Goal: Use online tool/utility: Utilize a website feature to perform a specific function

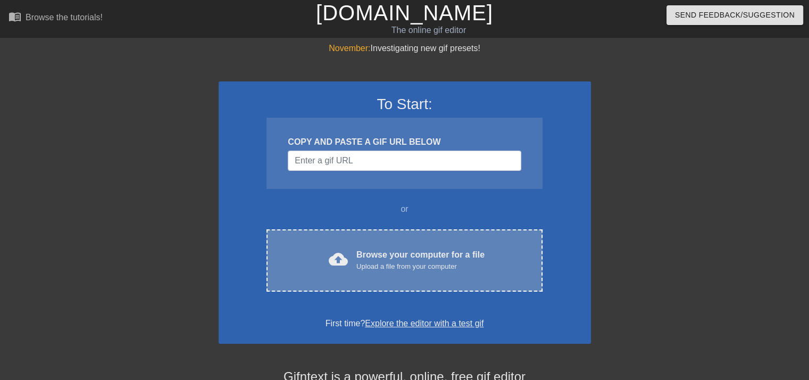
click at [422, 266] on div "Upload a file from your computer" at bounding box center [420, 266] width 128 height 11
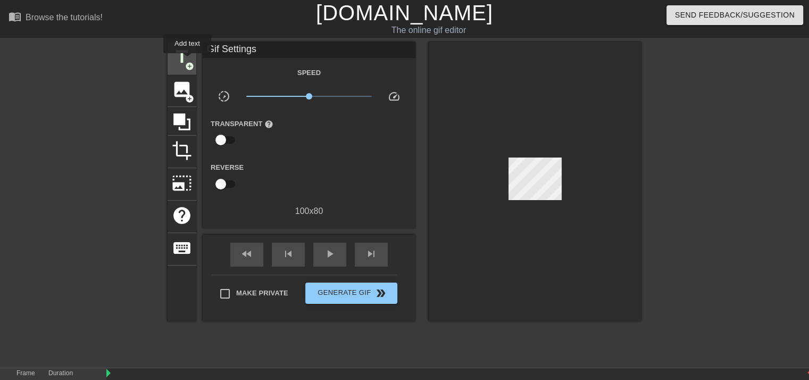
click at [187, 62] on span "add_circle" at bounding box center [189, 66] width 9 height 9
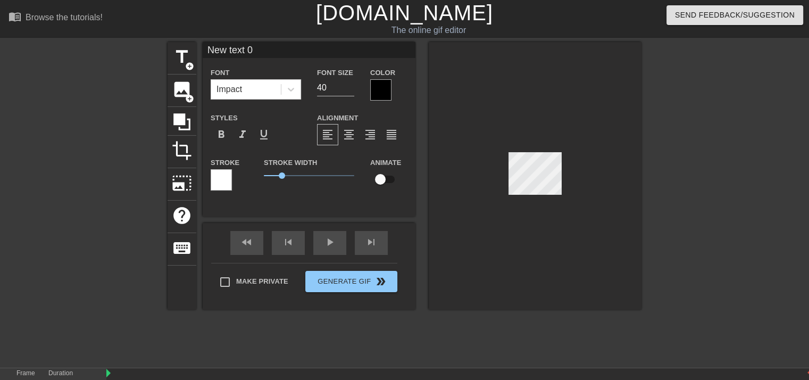
click at [268, 52] on input "New text 0" at bounding box center [309, 50] width 213 height 16
type input "N"
type input "SL 1-16"
click at [383, 93] on div at bounding box center [380, 89] width 21 height 21
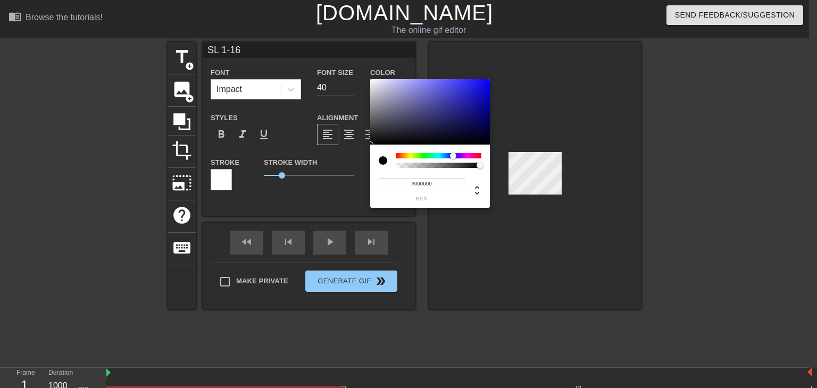
click at [453, 156] on div at bounding box center [439, 155] width 86 height 5
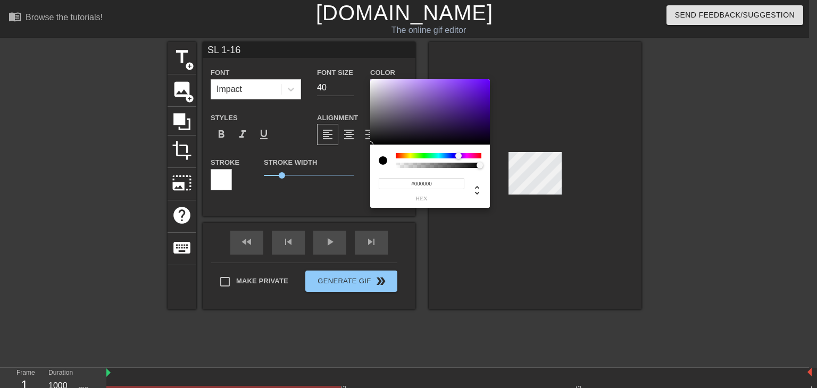
click at [459, 155] on div at bounding box center [462, 156] width 6 height 6
click at [457, 156] on div at bounding box center [457, 156] width 6 height 6
type input "#2B1A55"
click at [453, 123] on div at bounding box center [430, 112] width 120 height 66
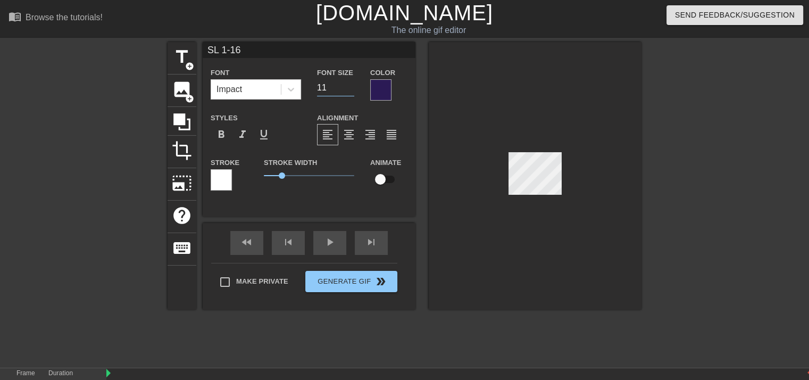
click at [352, 90] on input "11" at bounding box center [335, 87] width 37 height 17
click at [354, 85] on input "27" at bounding box center [335, 87] width 37 height 17
click at [349, 88] on input "26" at bounding box center [335, 87] width 37 height 17
click at [349, 88] on input "25" at bounding box center [335, 87] width 37 height 17
type input "24"
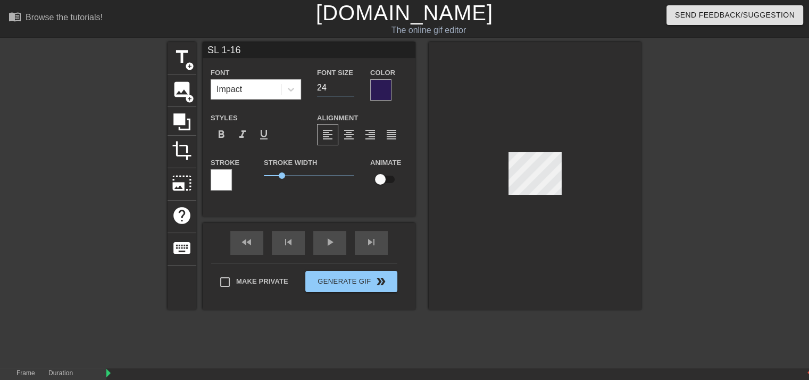
click at [350, 89] on input "24" at bounding box center [335, 87] width 37 height 17
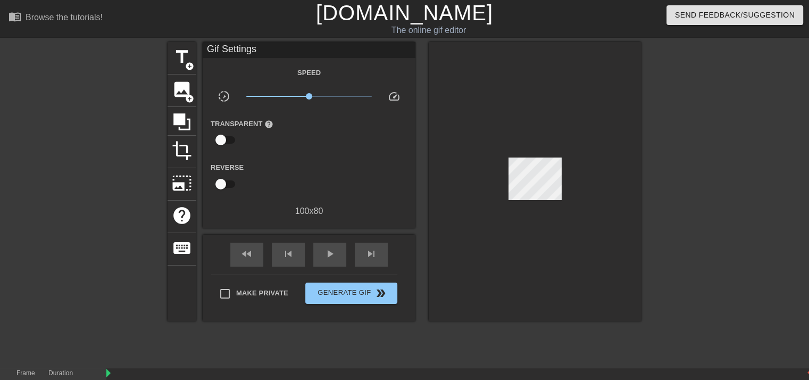
click at [442, 113] on div at bounding box center [535, 181] width 213 height 279
click at [555, 103] on div at bounding box center [535, 181] width 213 height 279
click at [181, 55] on span "title" at bounding box center [182, 57] width 20 height 20
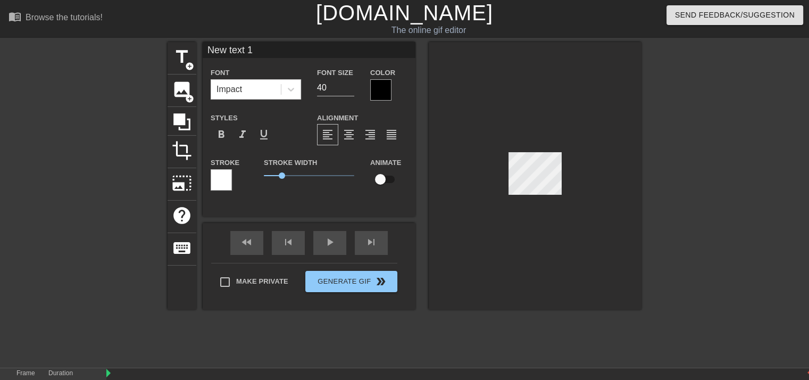
click at [264, 49] on input "New text 1" at bounding box center [309, 50] width 213 height 16
type input "N"
type input "SEXY"
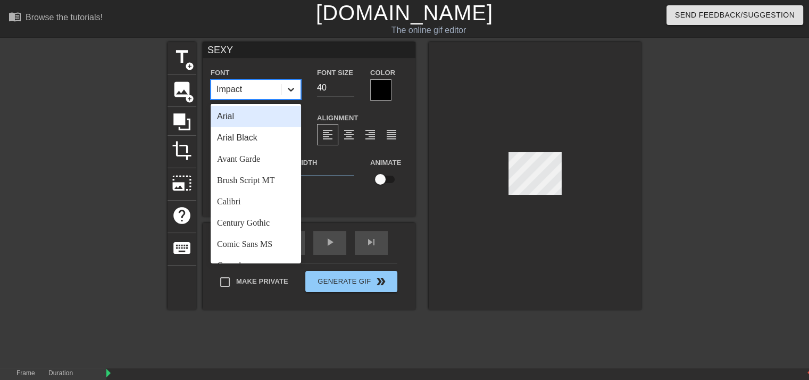
click at [293, 87] on icon at bounding box center [291, 89] width 11 height 11
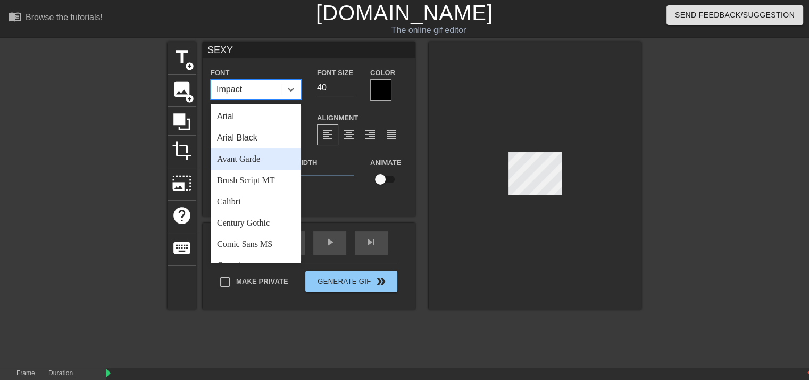
click at [255, 159] on div "Avant Garde" at bounding box center [256, 158] width 90 height 21
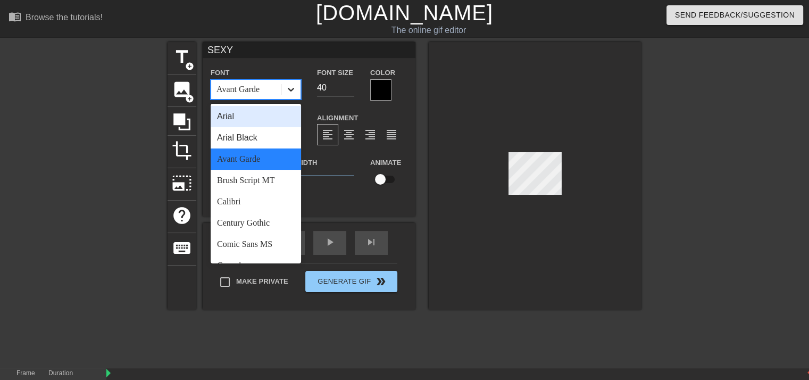
click at [294, 91] on icon at bounding box center [291, 89] width 11 height 11
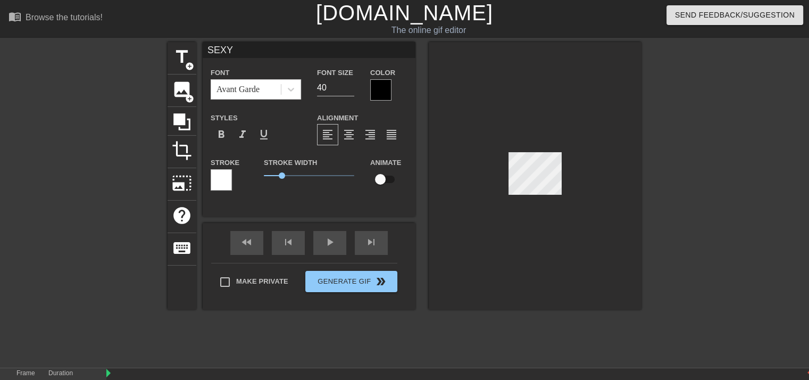
click at [354, 201] on div "SEXY Font Avant Garde Font Size 40 Color Styles format_bold format_italic forma…" at bounding box center [309, 129] width 213 height 175
click at [349, 90] on input "39" at bounding box center [335, 87] width 37 height 17
click at [349, 90] on input "38" at bounding box center [335, 87] width 37 height 17
click at [349, 90] on input "37" at bounding box center [335, 87] width 37 height 17
click at [349, 90] on input "36" at bounding box center [335, 87] width 37 height 17
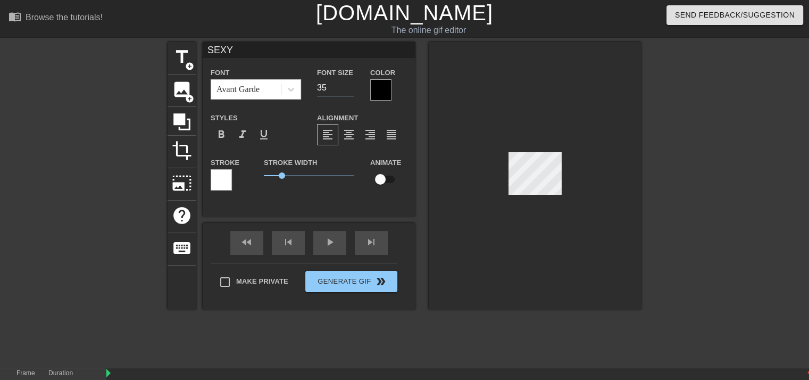
click at [349, 90] on input "35" at bounding box center [335, 87] width 37 height 17
click at [349, 90] on input "34" at bounding box center [335, 87] width 37 height 17
click at [349, 90] on input "33" at bounding box center [335, 87] width 37 height 17
click at [349, 90] on input "32" at bounding box center [335, 87] width 37 height 17
click at [349, 90] on input "31" at bounding box center [335, 87] width 37 height 17
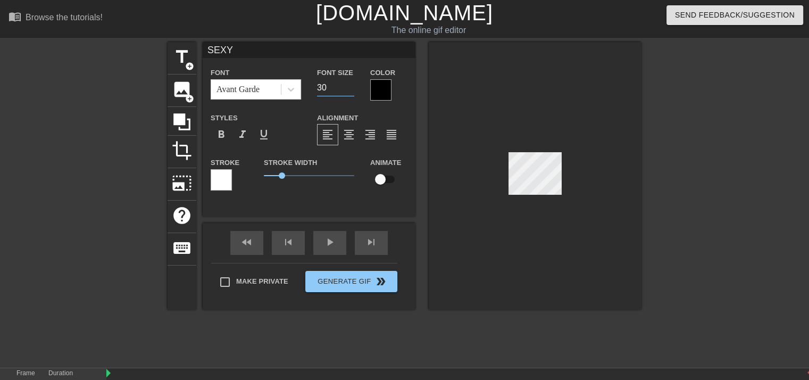
click at [349, 90] on input "30" at bounding box center [335, 87] width 37 height 17
click at [349, 90] on input "29" at bounding box center [335, 87] width 37 height 17
click at [349, 90] on input "28" at bounding box center [335, 87] width 37 height 17
click at [349, 90] on input "27" at bounding box center [335, 87] width 37 height 17
click at [349, 90] on input "26" at bounding box center [335, 87] width 37 height 17
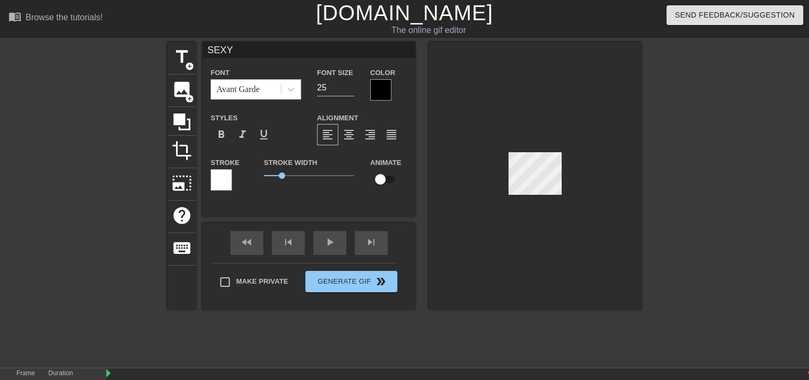
click at [349, 90] on input "25" at bounding box center [335, 87] width 37 height 17
click at [349, 90] on input "24" at bounding box center [335, 87] width 37 height 17
click at [349, 90] on input "23" at bounding box center [335, 87] width 37 height 17
click at [353, 88] on input "22" at bounding box center [335, 87] width 37 height 17
click at [349, 89] on input "21" at bounding box center [335, 87] width 37 height 17
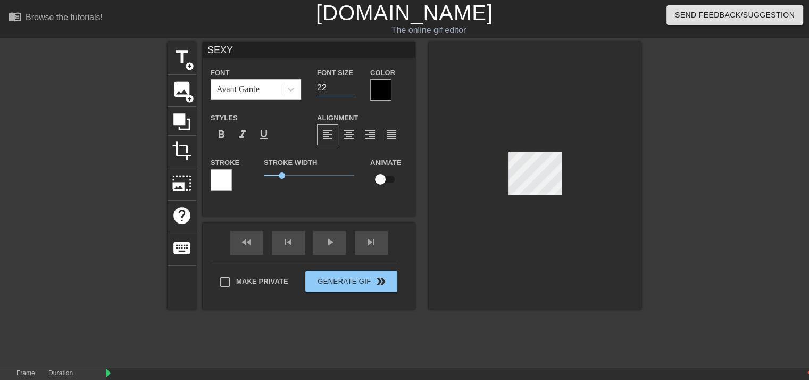
click at [350, 84] on input "22" at bounding box center [335, 87] width 37 height 17
click at [350, 84] on input "23" at bounding box center [335, 87] width 37 height 17
type input "24"
click at [350, 84] on input "24" at bounding box center [335, 87] width 37 height 17
click at [396, 81] on div "Color" at bounding box center [388, 83] width 37 height 35
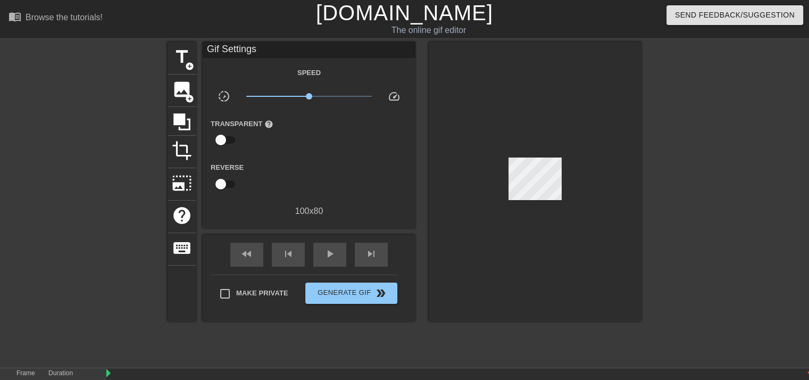
click at [490, 236] on div at bounding box center [535, 181] width 213 height 279
click at [179, 56] on span "title" at bounding box center [182, 57] width 20 height 20
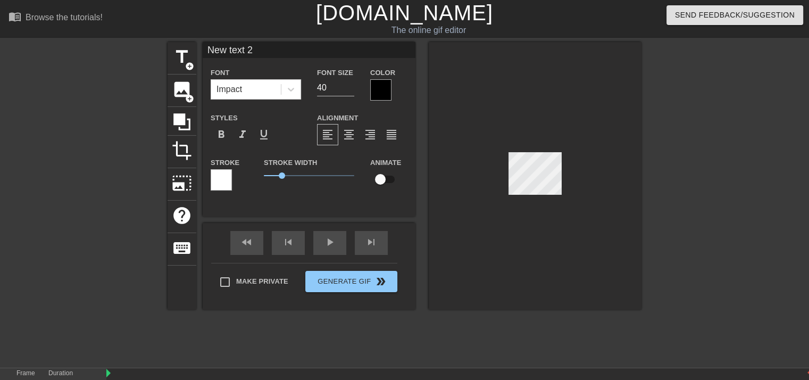
click at [263, 50] on input "New text 2" at bounding box center [309, 50] width 213 height 16
type input "N"
type input "LADY"
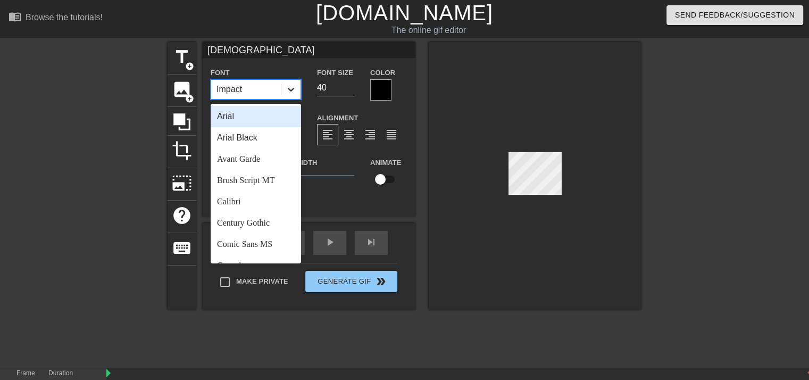
click at [288, 90] on icon at bounding box center [291, 89] width 11 height 11
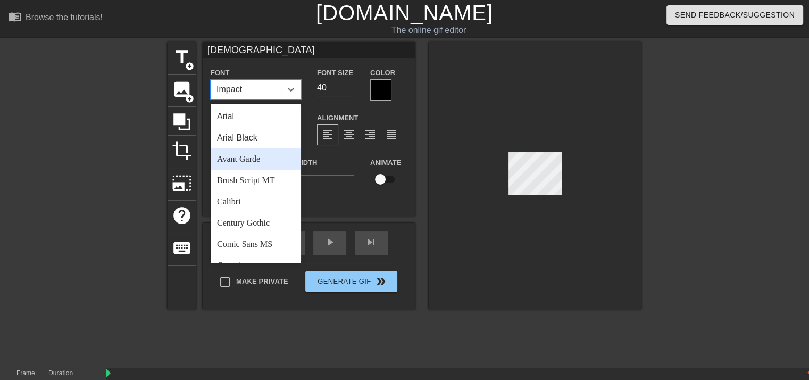
click at [250, 161] on div "Avant Garde" at bounding box center [256, 158] width 90 height 21
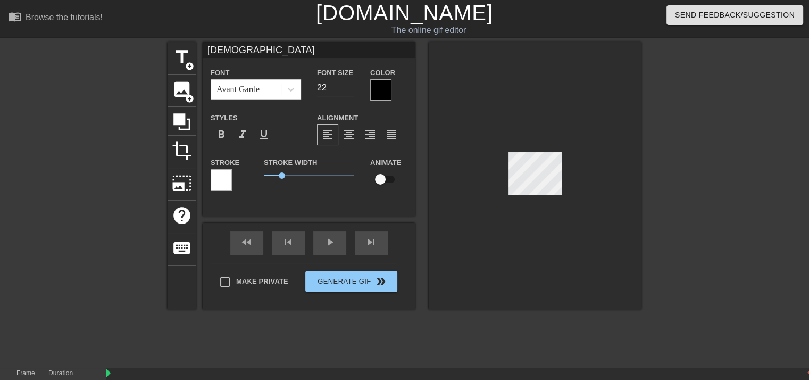
click at [351, 91] on input "22" at bounding box center [335, 87] width 37 height 17
click at [347, 83] on input "25" at bounding box center [335, 87] width 37 height 17
click at [347, 83] on input "26" at bounding box center [335, 87] width 37 height 17
click at [349, 90] on input "23" at bounding box center [335, 87] width 37 height 17
click at [349, 90] on input "22" at bounding box center [335, 87] width 37 height 17
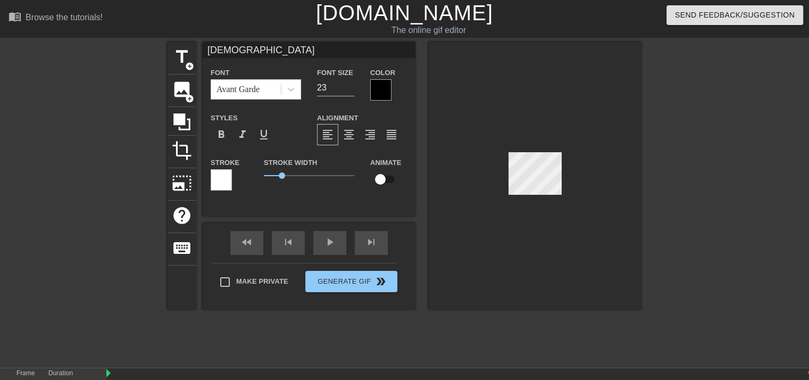
click at [351, 86] on input "23" at bounding box center [335, 87] width 37 height 17
type input "24"
click at [351, 86] on input "24" at bounding box center [335, 87] width 37 height 17
click at [395, 76] on div "Color" at bounding box center [388, 83] width 37 height 35
type input "SEXY"
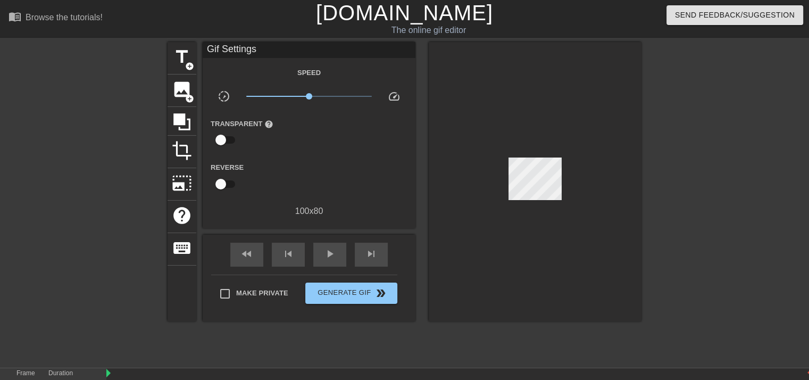
click at [597, 136] on div at bounding box center [535, 181] width 213 height 279
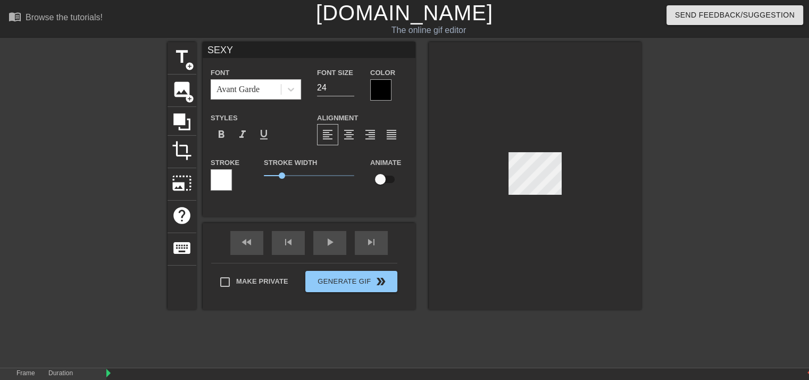
click at [583, 165] on div at bounding box center [535, 176] width 213 height 268
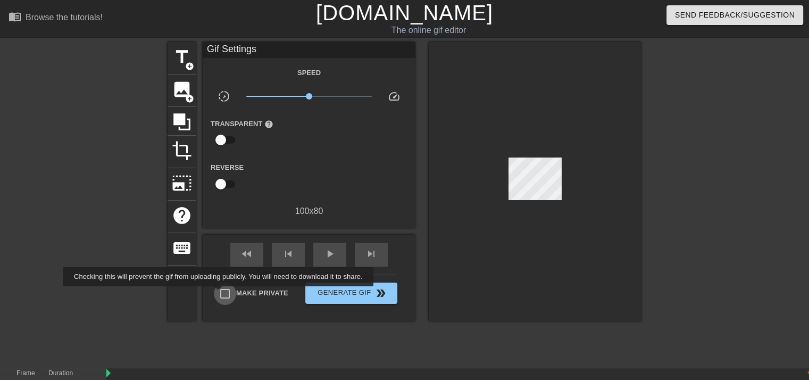
click at [220, 294] on input "Make Private" at bounding box center [225, 294] width 22 height 22
checkbox input "true"
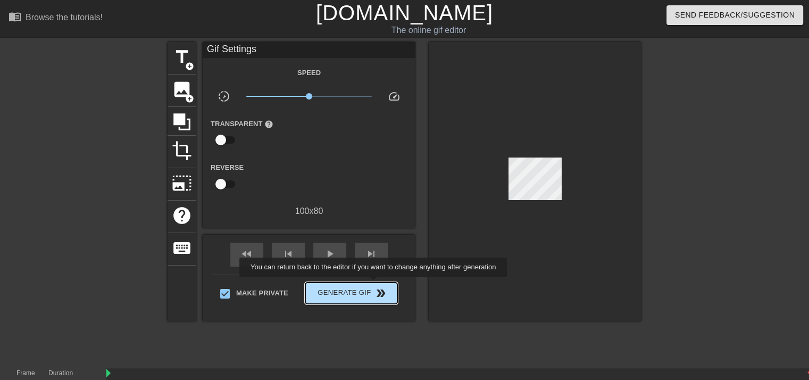
click at [375, 284] on button "Generate Gif double_arrow" at bounding box center [351, 293] width 92 height 21
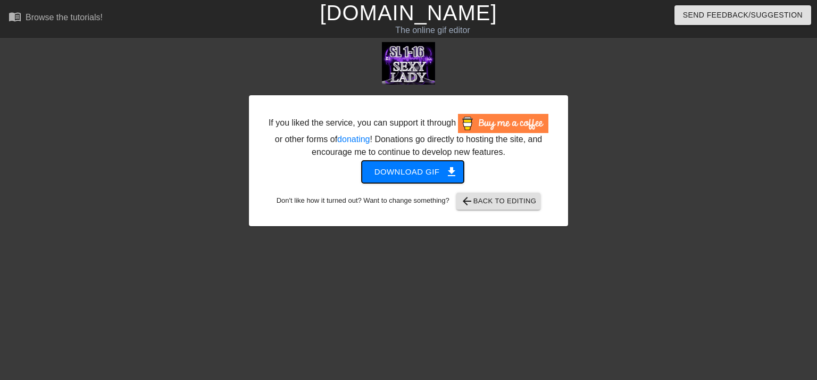
click at [418, 171] on span "Download gif get_app" at bounding box center [413, 172] width 77 height 14
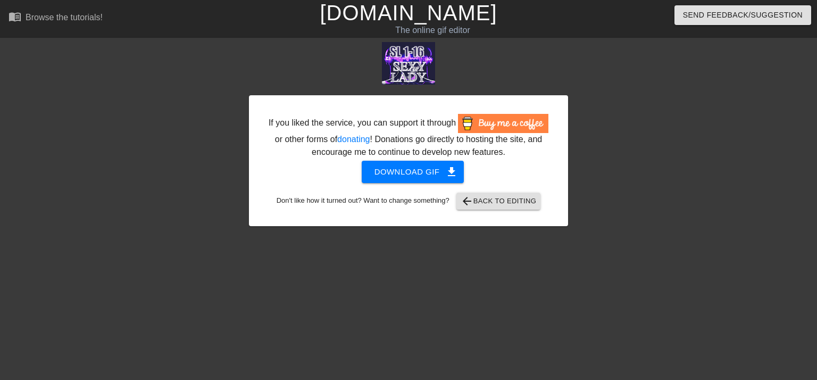
click at [706, 99] on div at bounding box center [661, 201] width 160 height 319
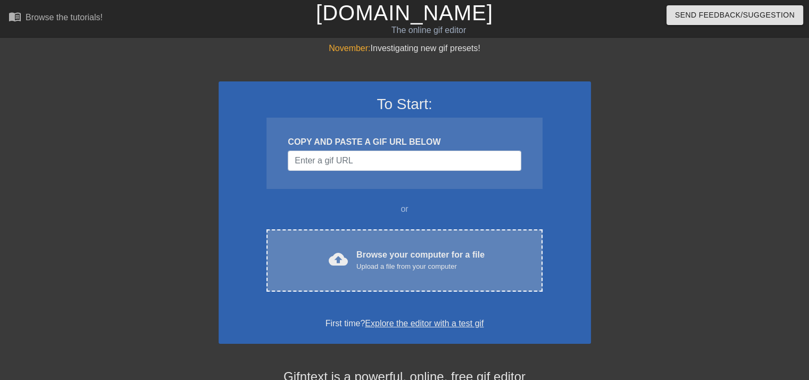
click at [426, 272] on div "cloud_upload Browse your computer for a file Upload a file from your computer C…" at bounding box center [405, 260] width 276 height 62
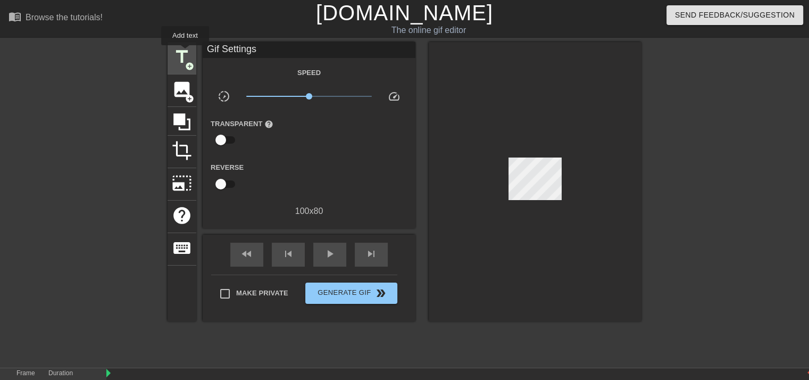
click at [185, 53] on span "title" at bounding box center [182, 57] width 20 height 20
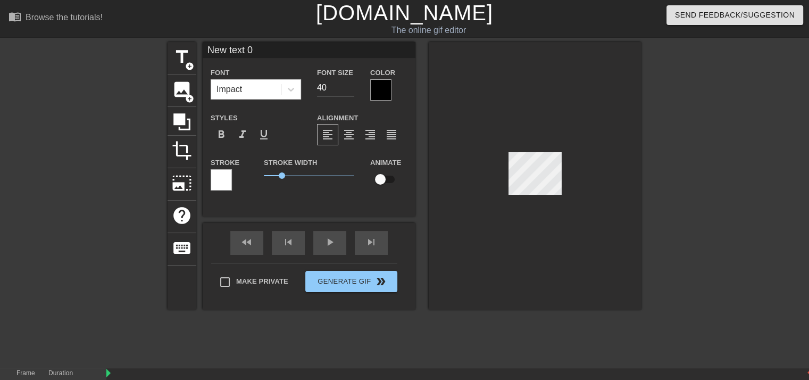
click at [287, 52] on input "New text 0" at bounding box center [309, 50] width 213 height 16
type input "N"
type input "IMD 1-19"
click at [382, 89] on div at bounding box center [380, 89] width 21 height 21
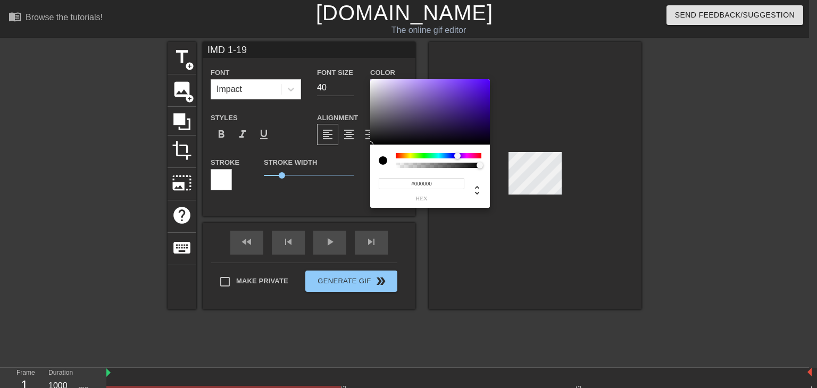
click at [458, 154] on div at bounding box center [439, 155] width 86 height 5
type input "#321F5C"
click at [450, 121] on div at bounding box center [430, 112] width 120 height 66
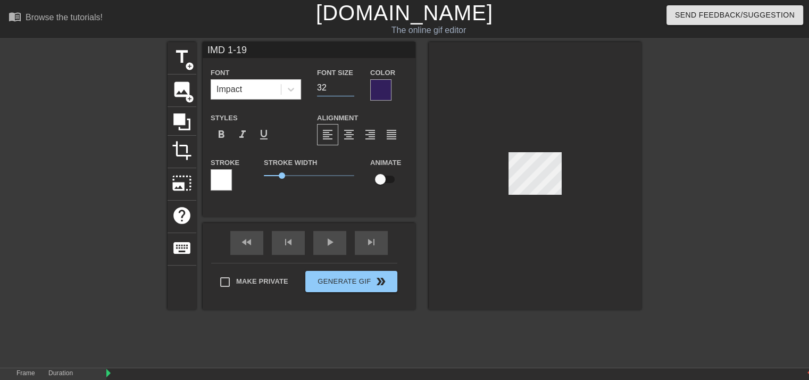
click at [351, 90] on input "32" at bounding box center [335, 87] width 37 height 17
click at [351, 90] on input "31" at bounding box center [335, 87] width 37 height 17
click at [351, 90] on input "30" at bounding box center [335, 87] width 37 height 17
click at [351, 90] on input "29" at bounding box center [335, 87] width 37 height 17
click at [351, 90] on input "28" at bounding box center [335, 87] width 37 height 17
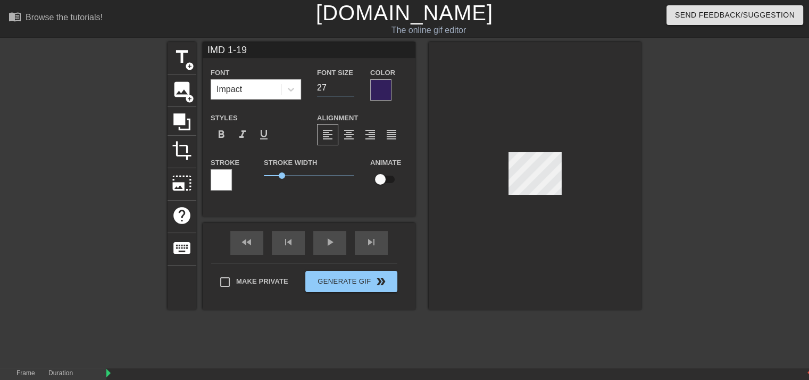
click at [351, 90] on input "27" at bounding box center [335, 87] width 37 height 17
click at [351, 90] on input "26" at bounding box center [335, 87] width 37 height 17
click at [351, 90] on input "25" at bounding box center [335, 87] width 37 height 17
click at [351, 90] on input "24" at bounding box center [335, 87] width 37 height 17
click at [351, 90] on input "23" at bounding box center [335, 87] width 37 height 17
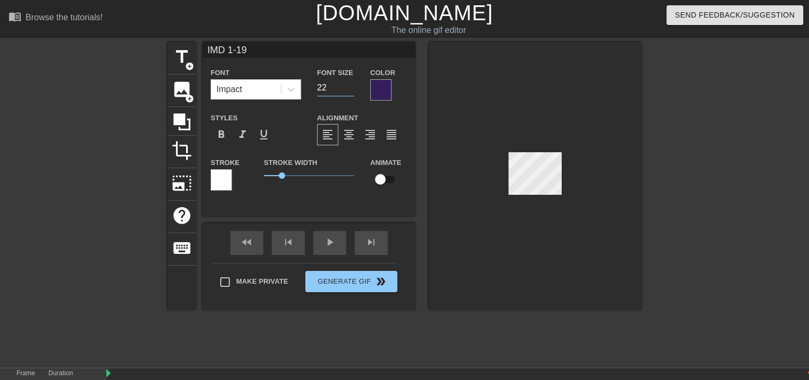
click at [351, 90] on input "22" at bounding box center [335, 87] width 37 height 17
click at [349, 84] on input "23" at bounding box center [335, 87] width 37 height 17
type input "24"
click at [349, 84] on input "24" at bounding box center [335, 87] width 37 height 17
click at [409, 73] on div "Color" at bounding box center [388, 83] width 53 height 35
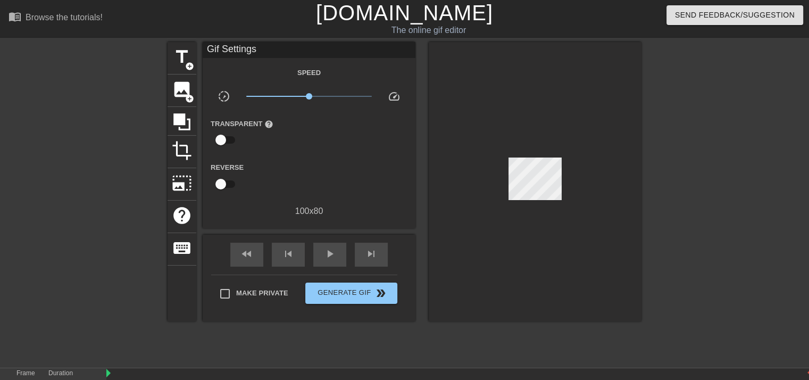
click at [560, 97] on div at bounding box center [535, 181] width 213 height 279
click at [177, 57] on span "title" at bounding box center [182, 57] width 20 height 20
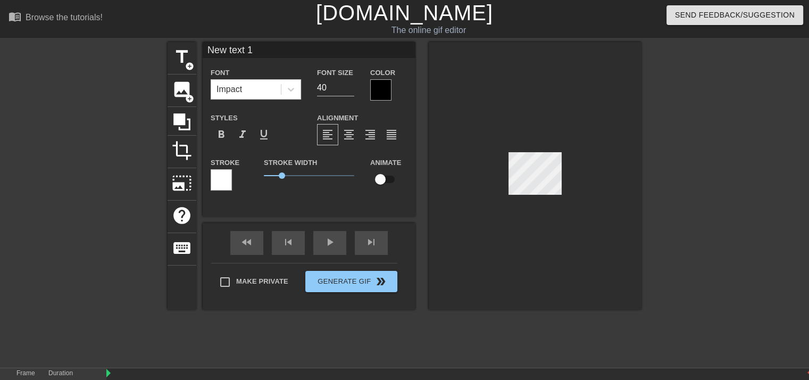
click at [271, 49] on input "New text 1" at bounding box center [309, 50] width 213 height 16
type input "N"
type input "IN MY"
click at [296, 92] on icon at bounding box center [291, 89] width 11 height 11
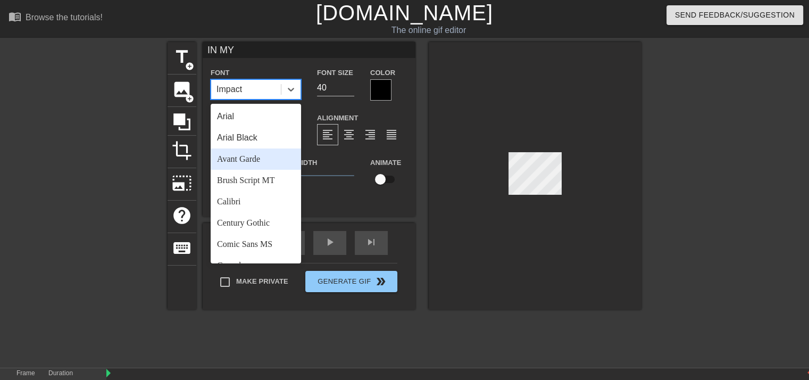
click at [247, 158] on div "Avant Garde" at bounding box center [256, 158] width 90 height 21
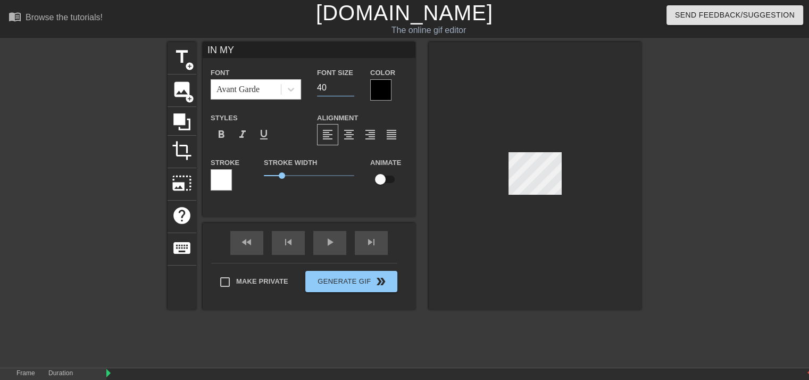
click at [350, 90] on input "40" at bounding box center [335, 87] width 37 height 17
click at [350, 90] on input "26" at bounding box center [335, 87] width 37 height 17
click at [350, 90] on input "25" at bounding box center [335, 87] width 37 height 17
click at [350, 90] on input "24" at bounding box center [335, 87] width 37 height 17
click at [350, 90] on input "23" at bounding box center [335, 87] width 37 height 17
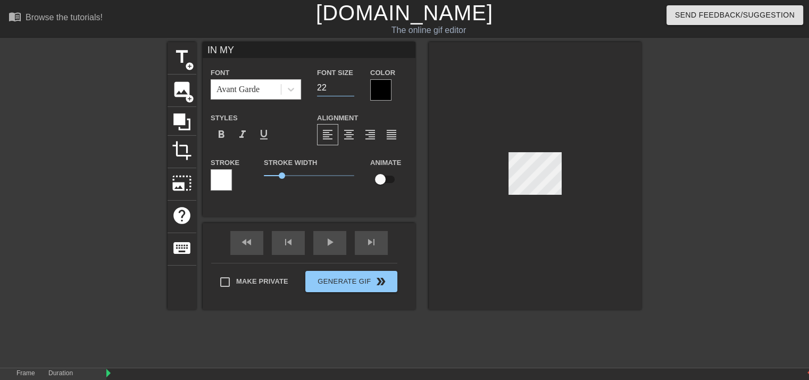
type input "22"
click at [350, 90] on input "22" at bounding box center [335, 87] width 37 height 17
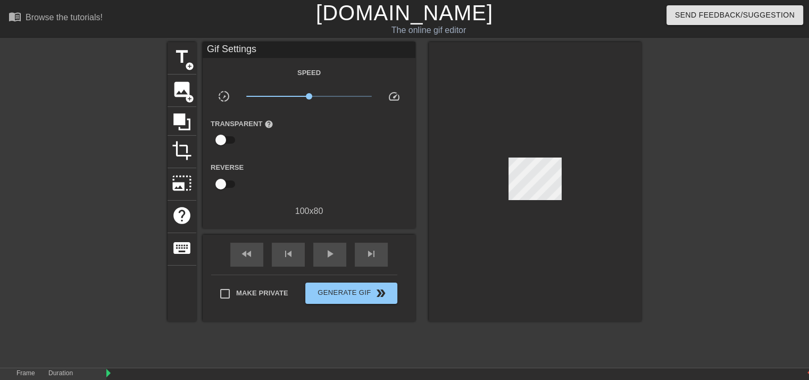
click at [420, 67] on div "title add_circle image add_circle crop photo_size_select_large help keyboard Gi…" at bounding box center [405, 181] width 474 height 279
click at [257, 52] on div "Gif Settings" at bounding box center [309, 50] width 213 height 16
click at [267, 50] on div "Gif Settings" at bounding box center [309, 50] width 213 height 16
click at [186, 62] on span "add_circle" at bounding box center [189, 66] width 9 height 9
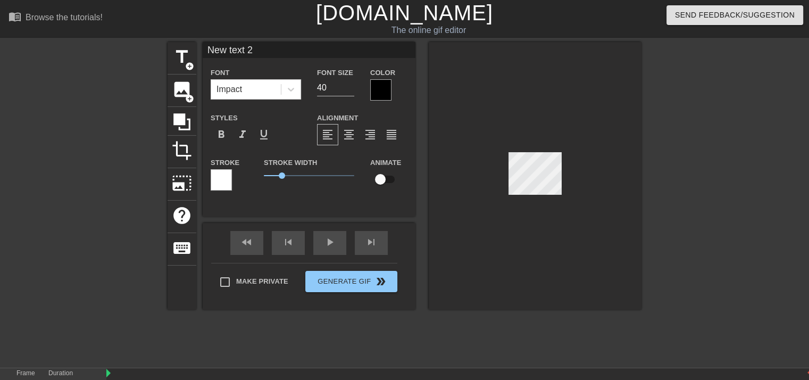
click at [258, 54] on input "New text 2" at bounding box center [309, 50] width 213 height 16
type input "N"
type input "DREAMS"
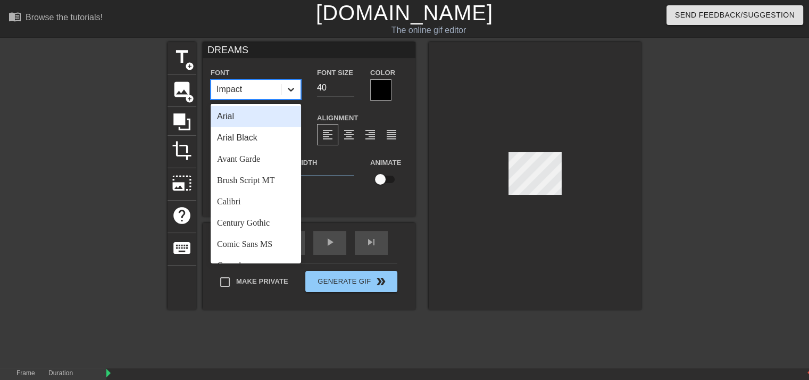
click at [289, 88] on icon at bounding box center [291, 89] width 11 height 11
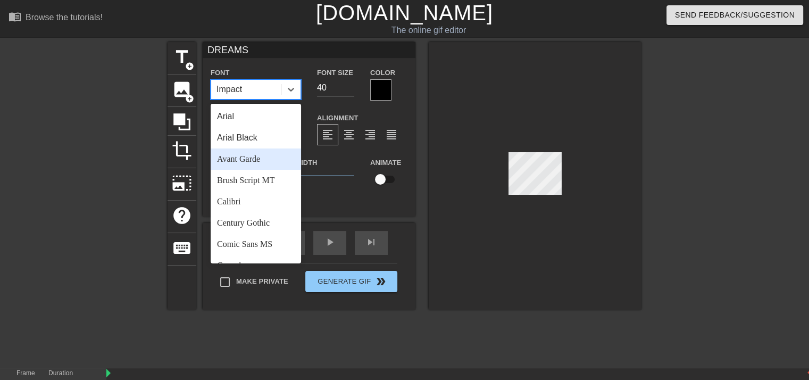
click at [251, 154] on div "Avant Garde" at bounding box center [256, 158] width 90 height 21
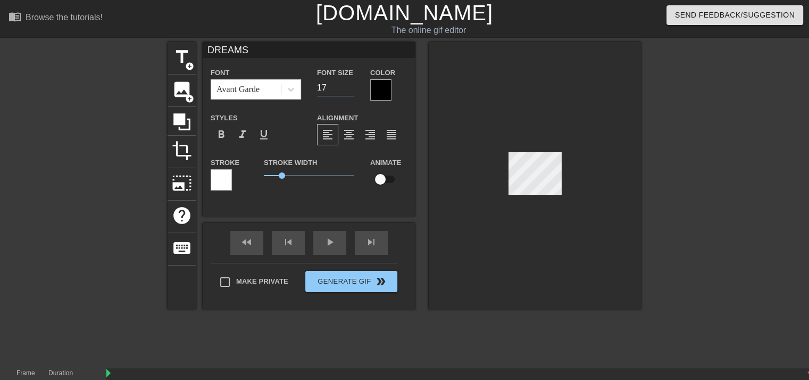
click at [351, 90] on input "17" at bounding box center [335, 87] width 37 height 17
click at [351, 84] on input "18" at bounding box center [335, 87] width 37 height 17
click at [351, 84] on input "19" at bounding box center [335, 87] width 37 height 17
click at [351, 84] on input "20" at bounding box center [335, 87] width 37 height 17
click at [351, 84] on input "21" at bounding box center [335, 87] width 37 height 17
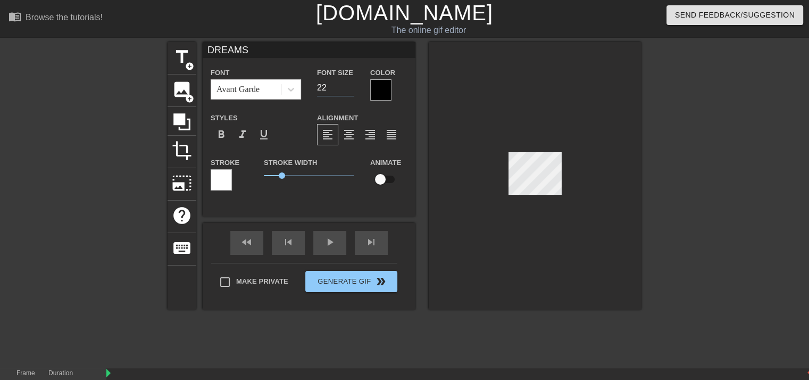
click at [351, 84] on input "22" at bounding box center [335, 87] width 37 height 17
click at [351, 84] on input "23" at bounding box center [335, 87] width 37 height 17
type input "24"
click at [351, 84] on input "24" at bounding box center [335, 87] width 37 height 17
type input "IN MY"
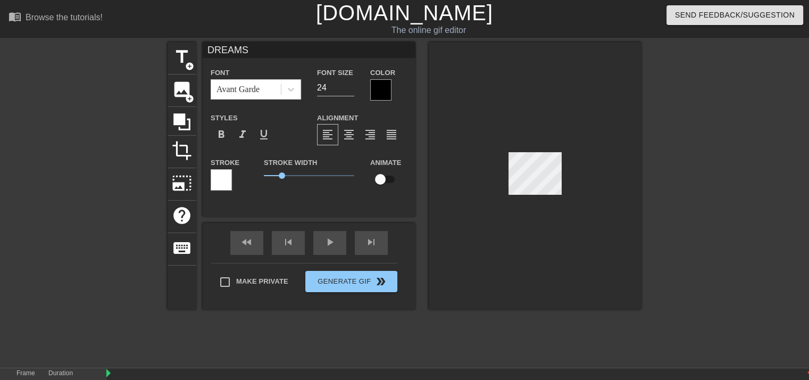
type input "22"
type input "DREAMS"
click at [349, 89] on input "23" at bounding box center [335, 87] width 37 height 17
type input "22"
click at [349, 89] on input "22" at bounding box center [335, 87] width 37 height 17
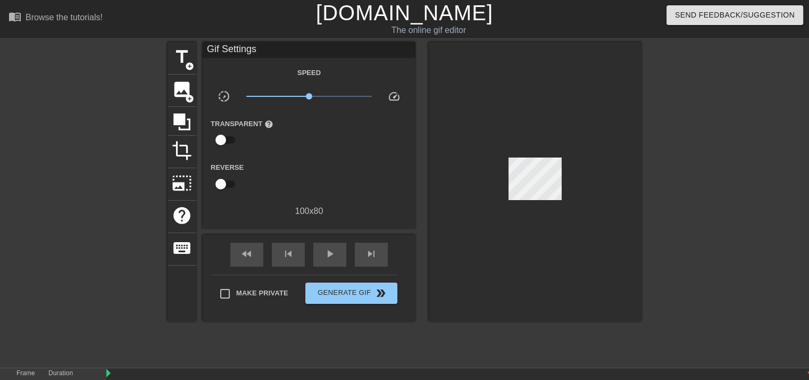
click at [446, 63] on div at bounding box center [535, 181] width 213 height 279
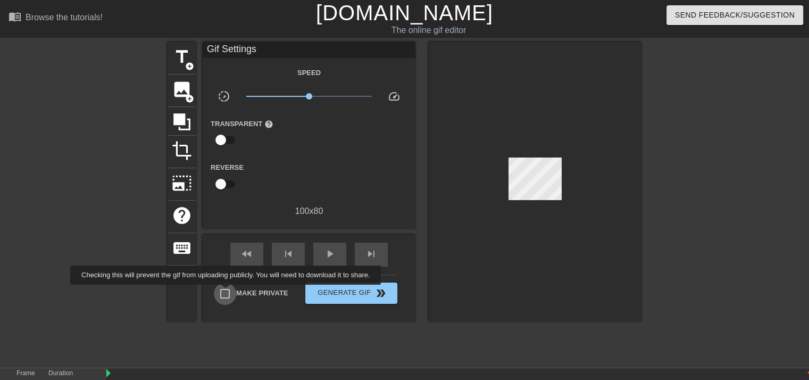
click at [228, 292] on input "Make Private" at bounding box center [225, 294] width 22 height 22
checkbox input "true"
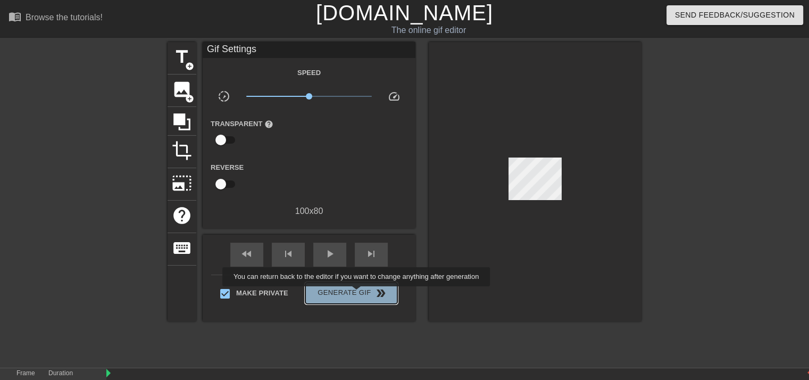
click at [358, 294] on span "Generate Gif double_arrow" at bounding box center [352, 293] width 84 height 13
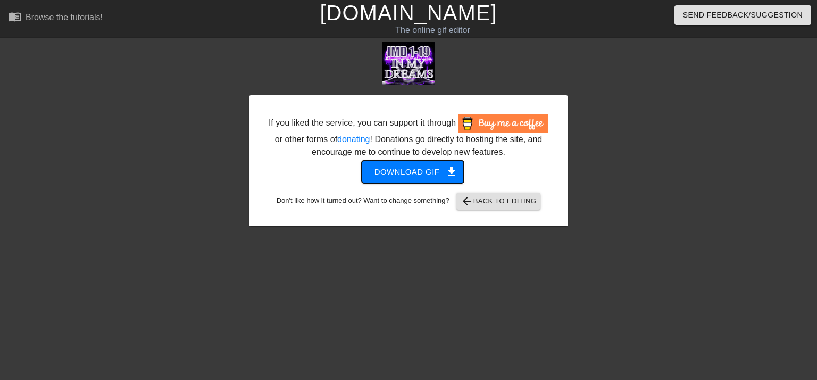
click at [436, 175] on span "Download gif get_app" at bounding box center [413, 172] width 77 height 14
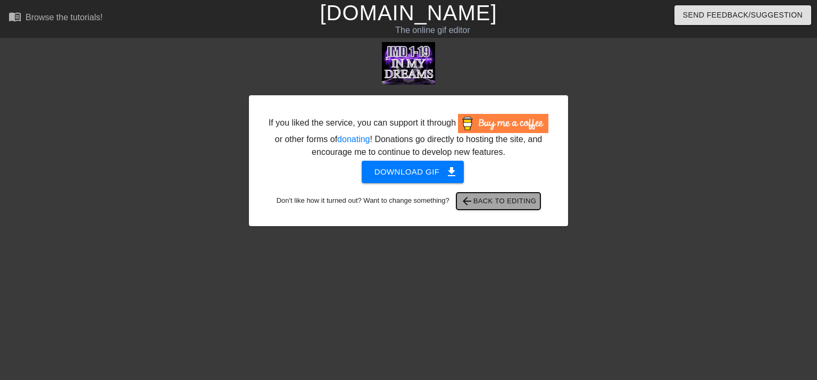
click at [496, 206] on span "arrow_back Back to Editing" at bounding box center [499, 201] width 76 height 13
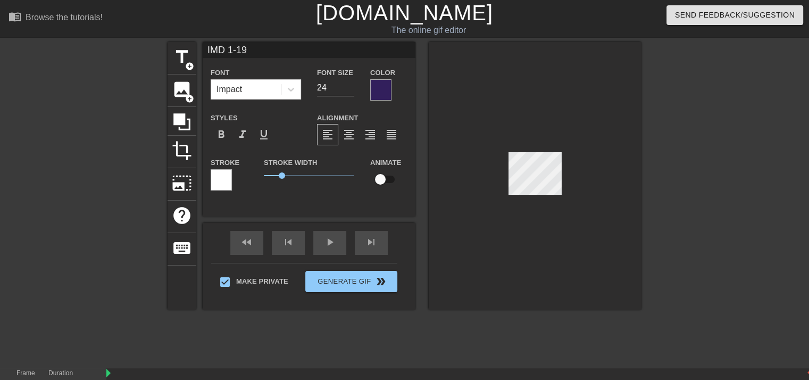
click at [226, 51] on input "IMD 1-19" at bounding box center [309, 50] width 213 height 16
click at [248, 53] on input "BOD 1-19" at bounding box center [309, 50] width 213 height 16
type input "BOD 1-13"
click at [266, 50] on input "BOD 1-13" at bounding box center [309, 50] width 213 height 16
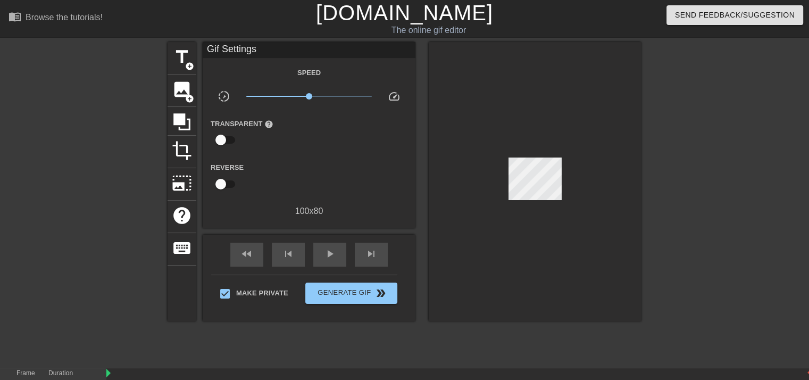
click at [487, 77] on div at bounding box center [535, 181] width 213 height 279
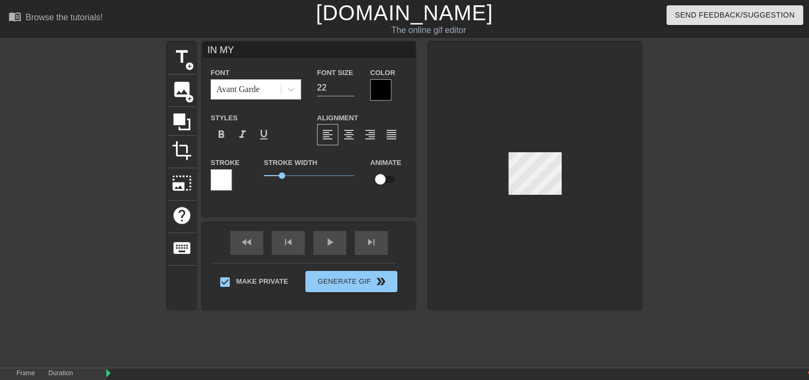
click at [286, 51] on input "IN MY" at bounding box center [309, 50] width 213 height 16
type input "I"
type input "BEAT OF"
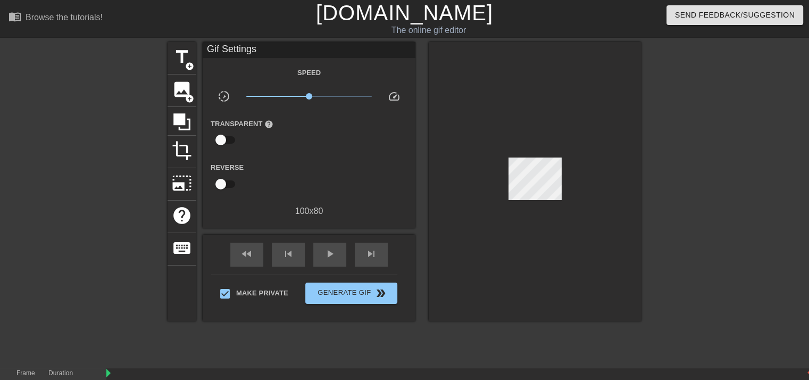
click at [400, 32] on div "The online gif editor" at bounding box center [429, 30] width 308 height 13
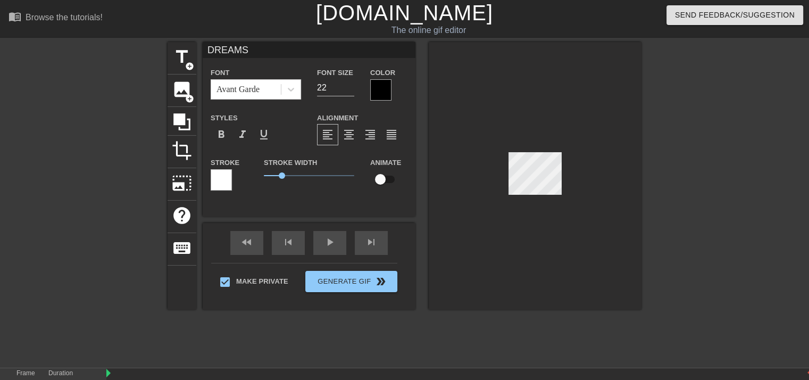
click at [276, 55] on input "DREAMS" at bounding box center [309, 50] width 213 height 16
type input "DRUMS"
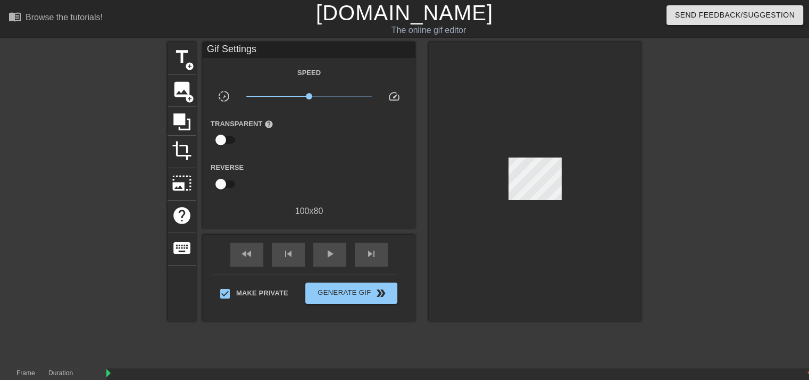
click at [476, 86] on div at bounding box center [535, 181] width 213 height 279
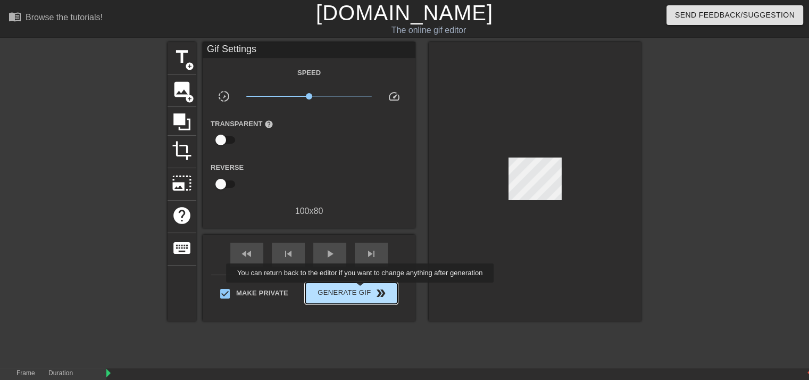
click at [361, 290] on span "Generate Gif double_arrow" at bounding box center [352, 293] width 84 height 13
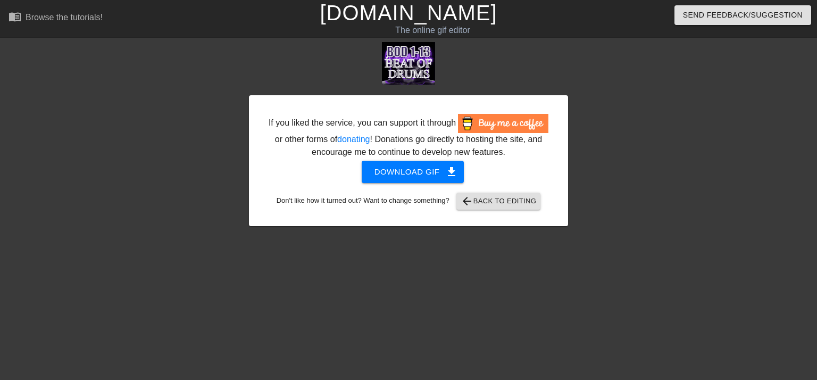
click at [432, 184] on div "If you liked the service, you can support it through or other forms of donating…" at bounding box center [408, 160] width 319 height 131
click at [424, 168] on span "Download gif get_app" at bounding box center [413, 172] width 77 height 14
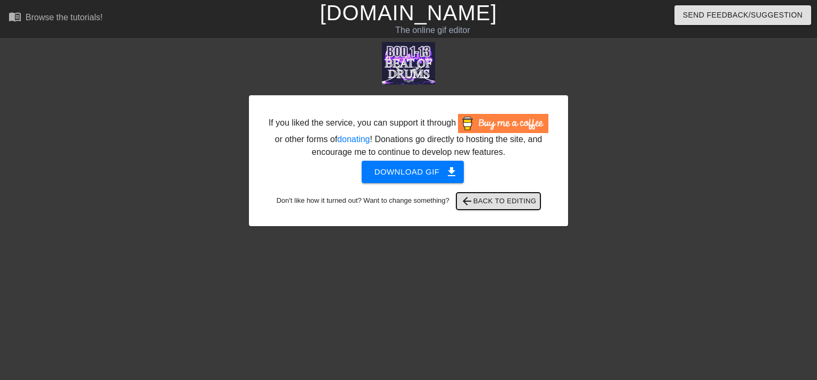
click at [511, 200] on span "arrow_back Back to Editing" at bounding box center [499, 201] width 76 height 13
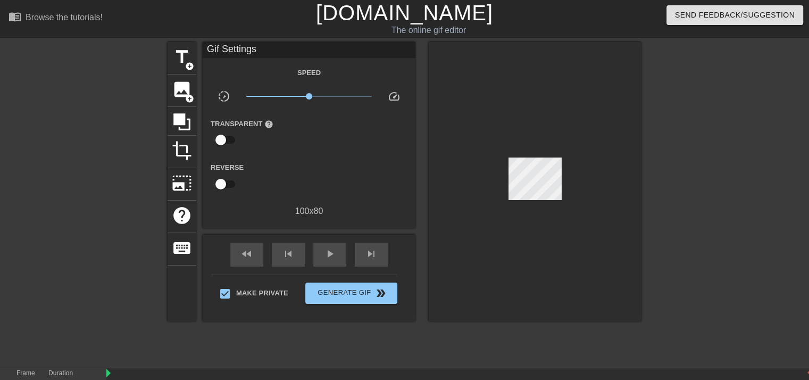
click at [552, 229] on div at bounding box center [535, 181] width 213 height 279
click at [339, 288] on span "Generate Gif double_arrow" at bounding box center [352, 293] width 84 height 13
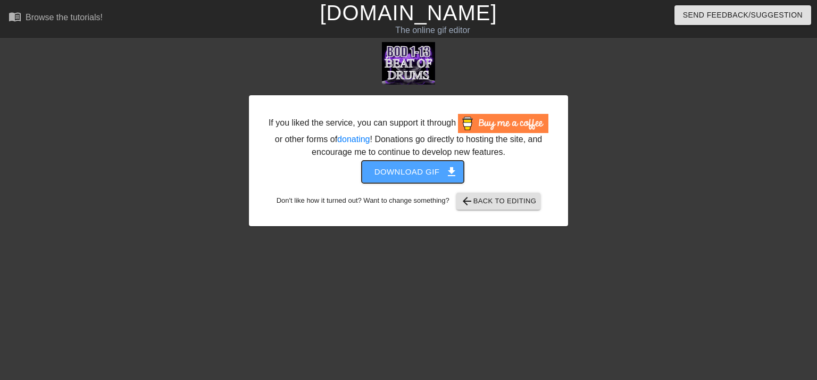
click at [413, 166] on span "Download gif get_app" at bounding box center [413, 172] width 77 height 14
